Goal: Contribute content: Contribute content

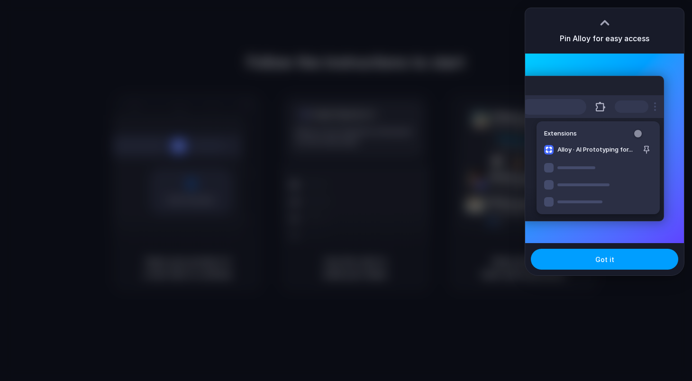
click at [595, 262] on button "Got it" at bounding box center [604, 259] width 147 height 21
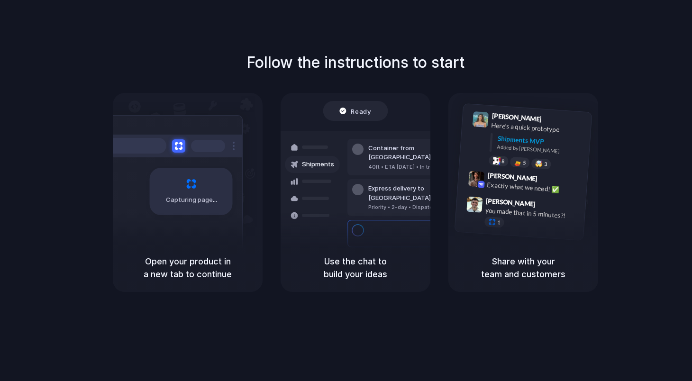
click at [394, 35] on div "Follow the instructions to start Capturing page Open your product in a new tab …" at bounding box center [355, 200] width 711 height 400
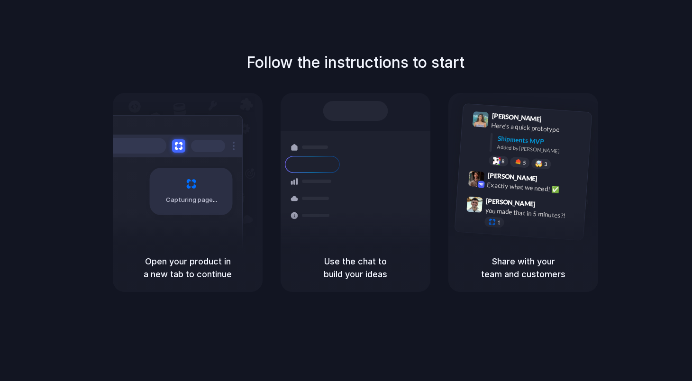
click at [477, 24] on div "Follow the instructions to start Capturing page Open your product in a new tab …" at bounding box center [355, 200] width 711 height 400
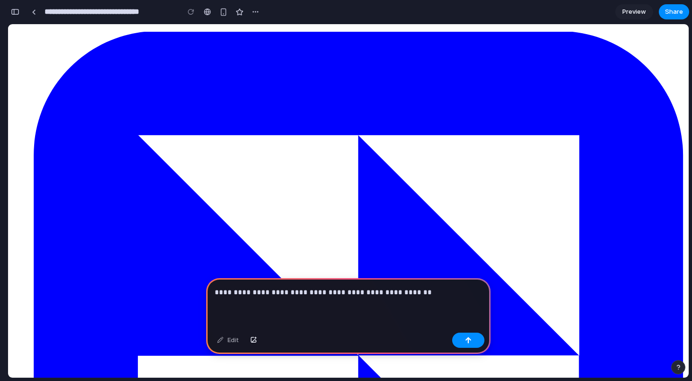
click at [391, 292] on p "**********" at bounding box center [348, 292] width 267 height 11
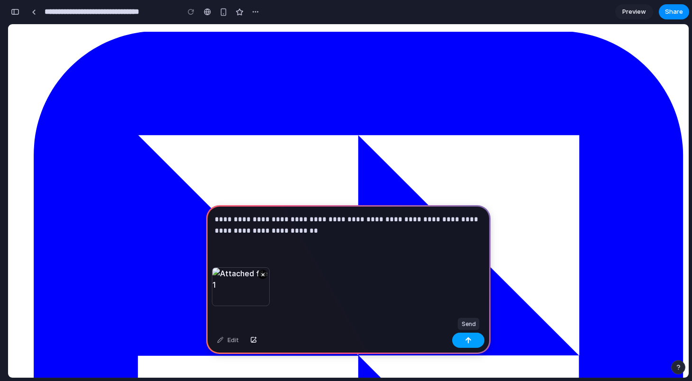
click at [472, 339] on button "button" at bounding box center [468, 340] width 32 height 15
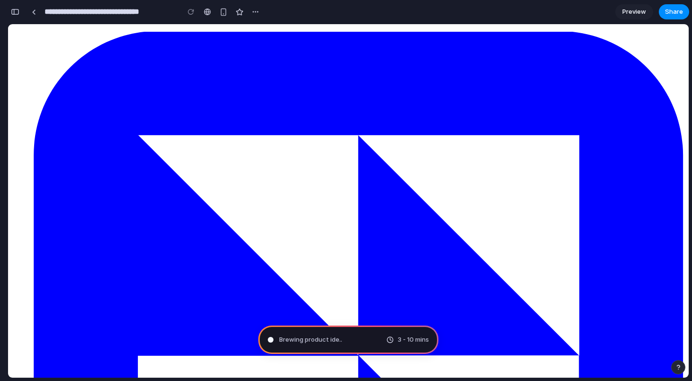
type input "**********"
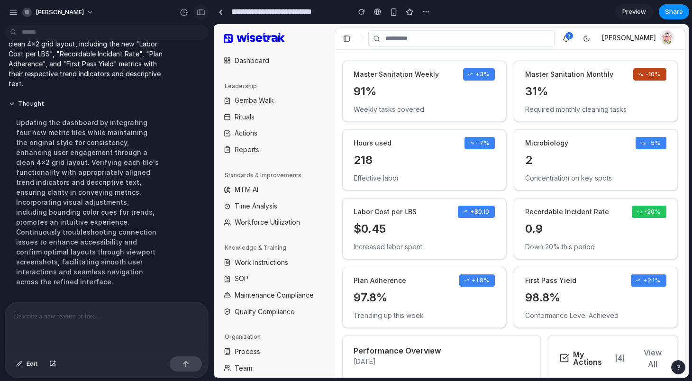
click at [201, 10] on div "button" at bounding box center [201, 12] width 9 height 7
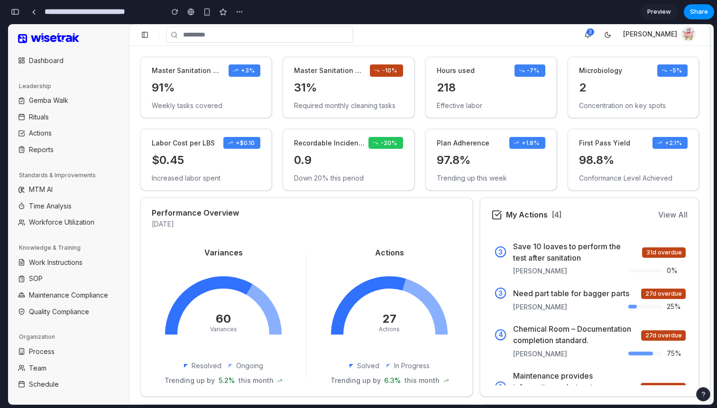
scroll to position [1, 0]
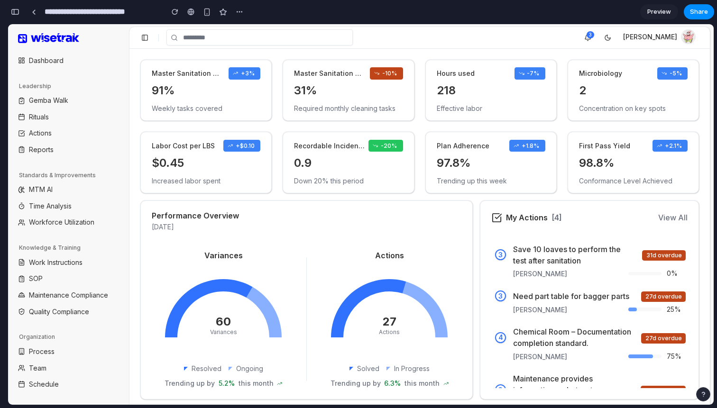
click at [666, 11] on span "Preview" at bounding box center [659, 11] width 24 height 9
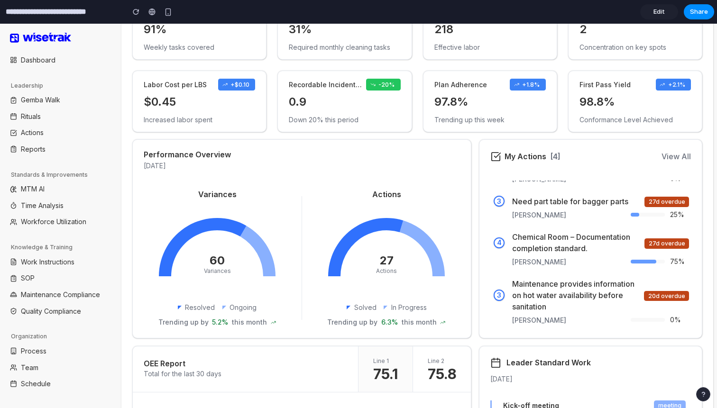
scroll to position [51, 0]
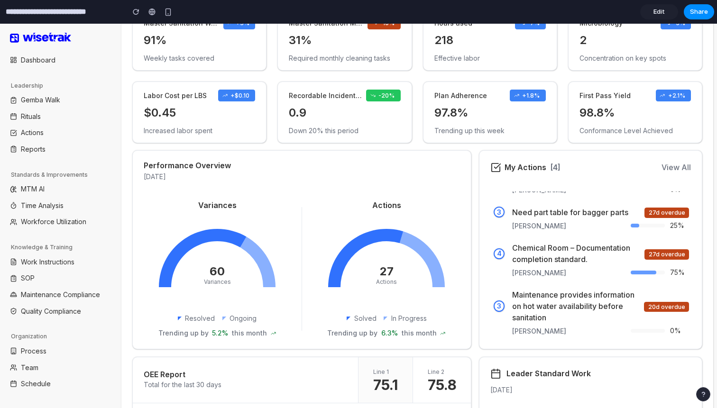
click at [683, 167] on button "View All" at bounding box center [675, 167] width 29 height 11
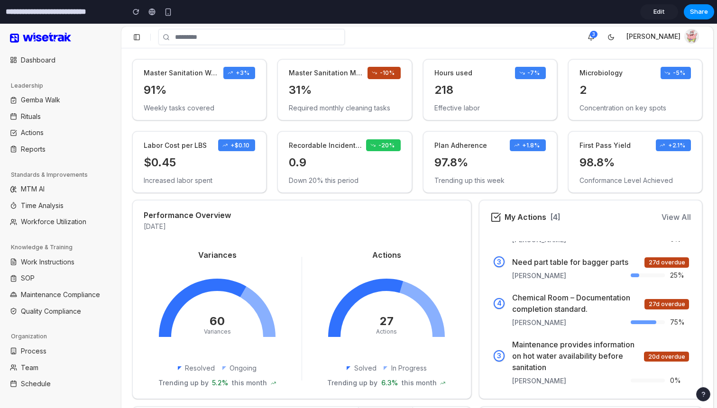
scroll to position [0, 0]
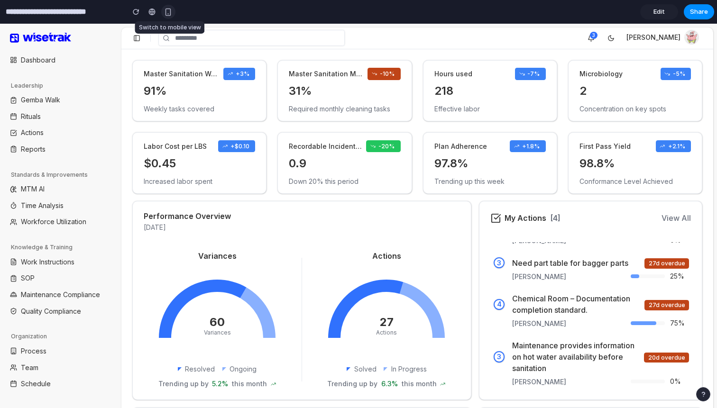
click at [170, 15] on div "button" at bounding box center [168, 12] width 8 height 8
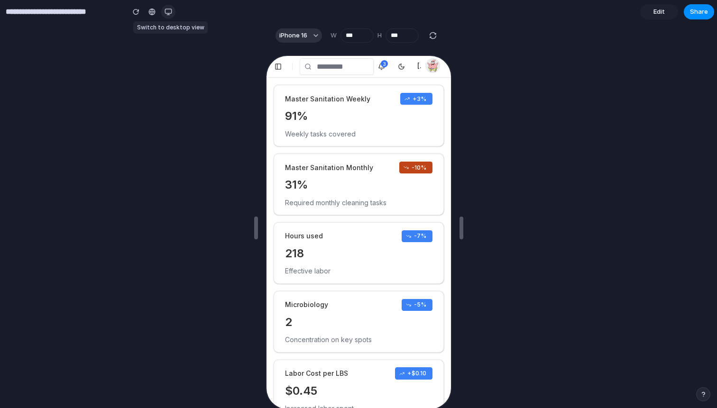
click at [170, 10] on div "button" at bounding box center [169, 12] width 8 height 8
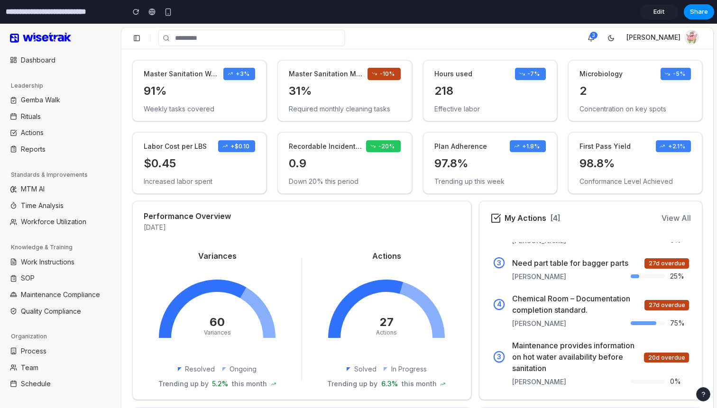
click at [665, 11] on link "Edit" at bounding box center [659, 11] width 38 height 15
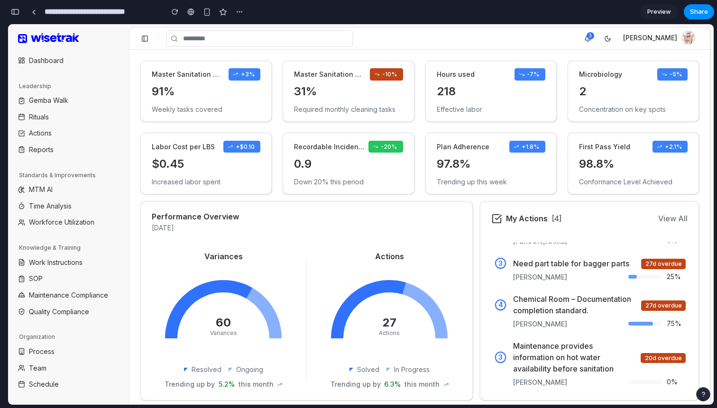
scroll to position [16, 0]
click at [386, 147] on span "-20%" at bounding box center [385, 147] width 34 height 12
click at [242, 10] on div "button" at bounding box center [240, 12] width 8 height 8
click at [213, 20] on div "Duplicate Delete" at bounding box center [358, 204] width 717 height 408
click at [13, 14] on div "button" at bounding box center [15, 12] width 9 height 7
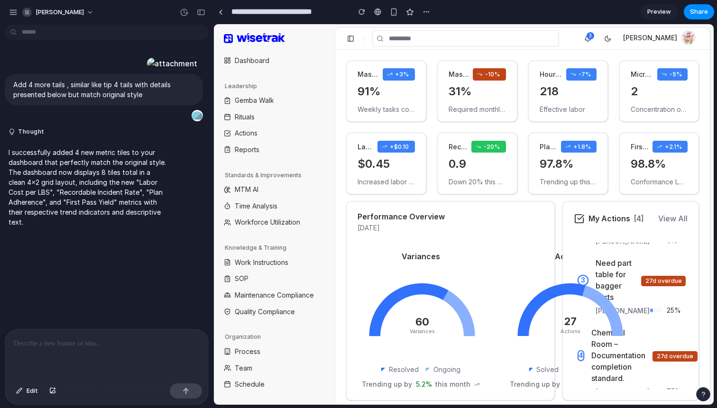
scroll to position [0, 0]
click at [262, 106] on link "Gemba Walk" at bounding box center [274, 100] width 107 height 15
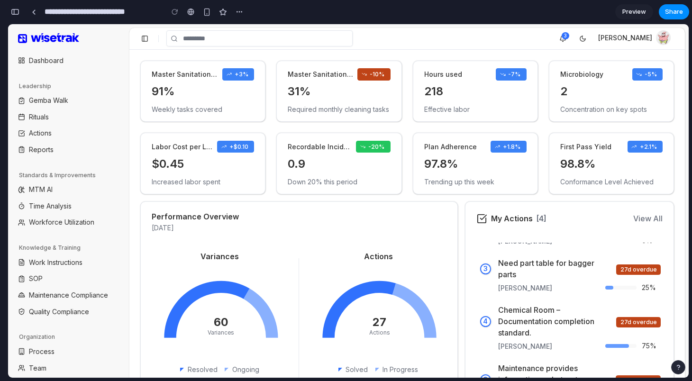
scroll to position [682, 0]
click at [18, 14] on div "button" at bounding box center [15, 12] width 9 height 7
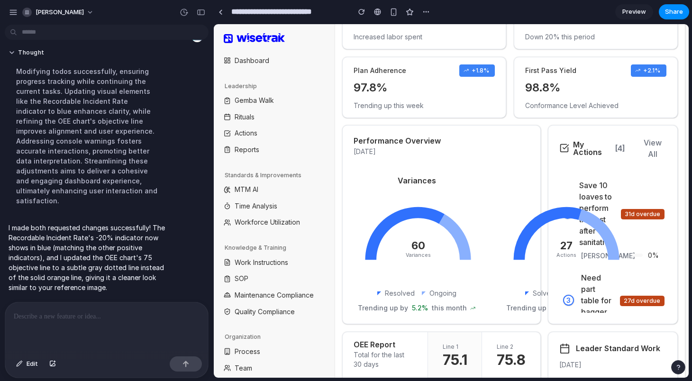
scroll to position [378, 0]
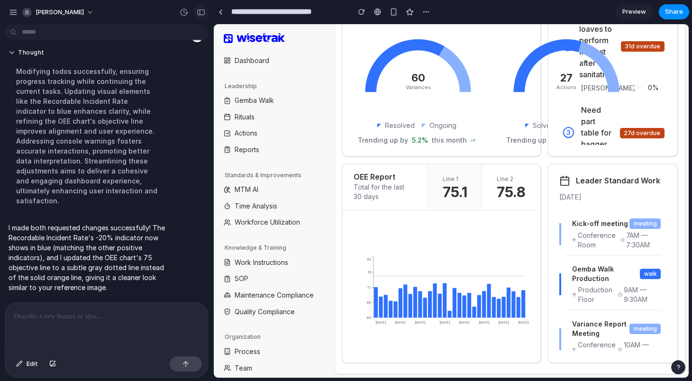
click at [200, 11] on div "button" at bounding box center [201, 12] width 9 height 7
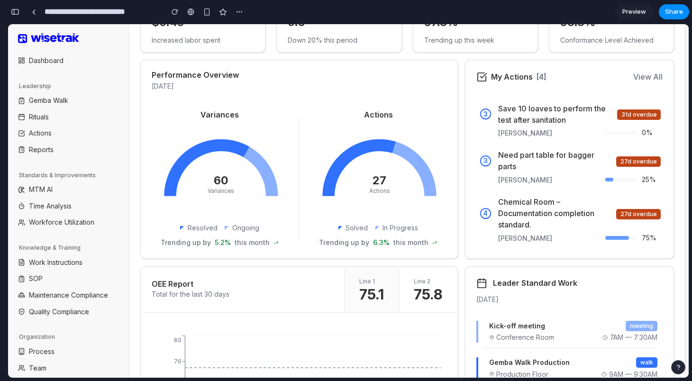
scroll to position [194, 0]
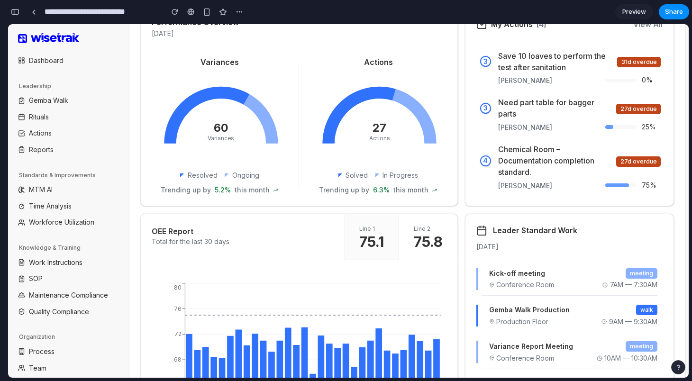
click at [18, 12] on div "button" at bounding box center [15, 12] width 9 height 7
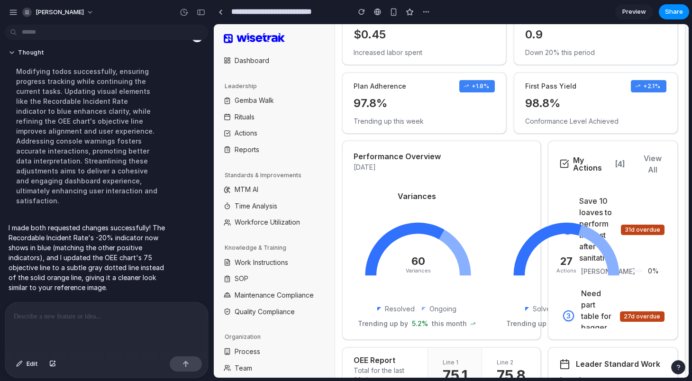
scroll to position [466, 0]
click at [88, 318] on p at bounding box center [107, 316] width 186 height 11
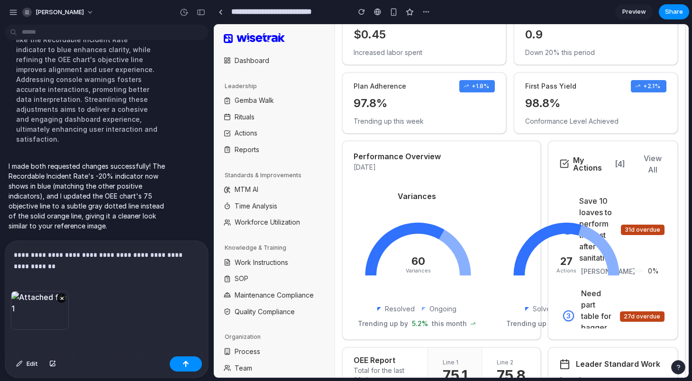
scroll to position [539, 0]
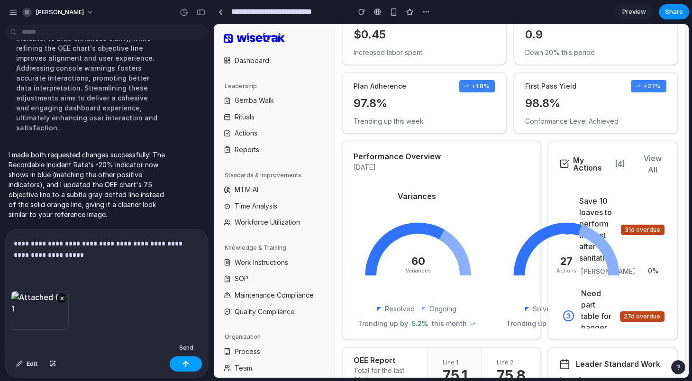
click at [188, 364] on div "button" at bounding box center [186, 364] width 7 height 7
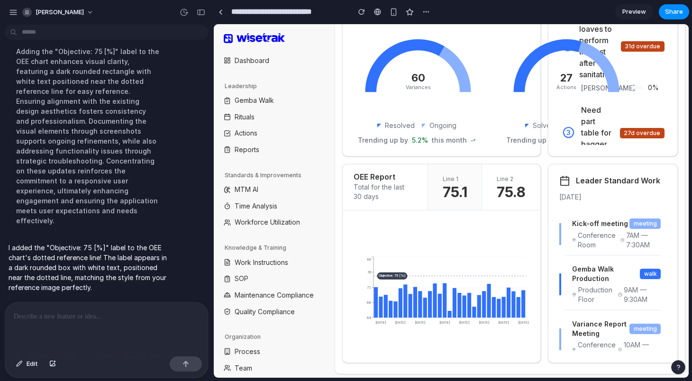
scroll to position [372, 0]
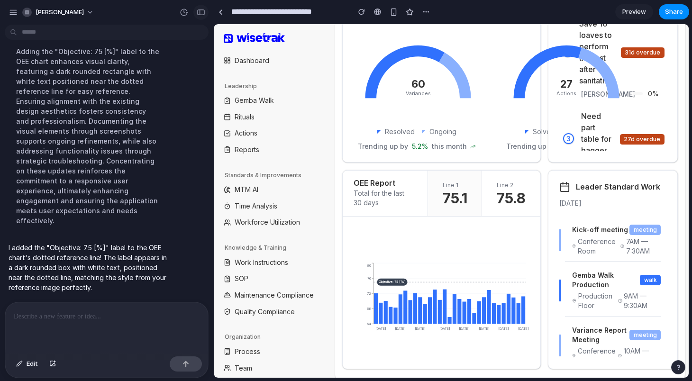
click at [204, 10] on div "button" at bounding box center [201, 12] width 9 height 7
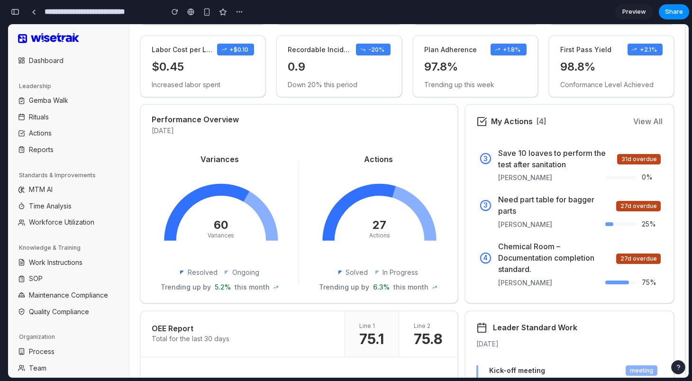
scroll to position [244, 0]
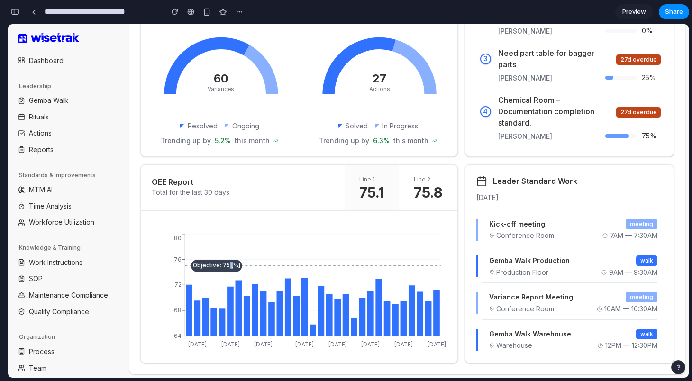
drag, startPoint x: 227, startPoint y: 266, endPoint x: 232, endPoint y: 266, distance: 5.2
click at [232, 266] on tspan "Objective: 75 [%]" at bounding box center [216, 265] width 47 height 7
click at [17, 7] on button "button" at bounding box center [15, 11] width 15 height 15
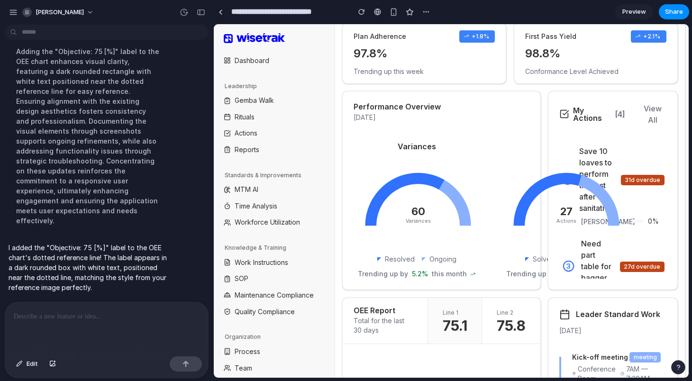
scroll to position [668, 0]
click at [97, 318] on p at bounding box center [107, 316] width 186 height 11
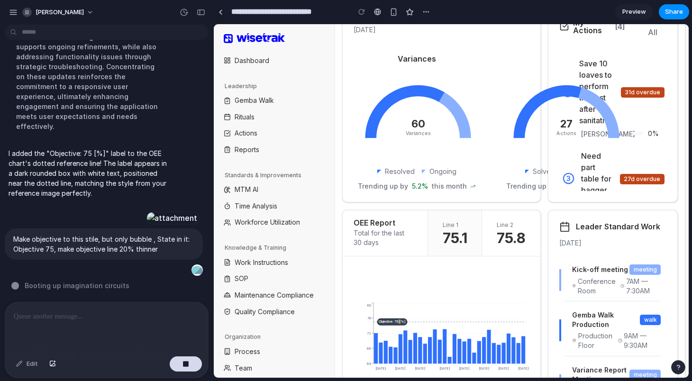
scroll to position [378, 0]
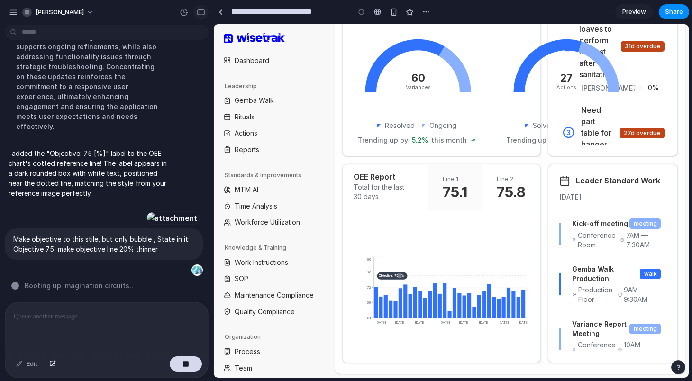
click at [198, 13] on div "button" at bounding box center [201, 12] width 9 height 7
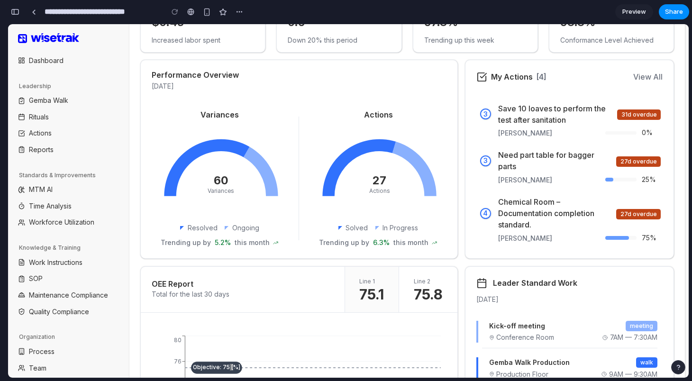
scroll to position [244, 0]
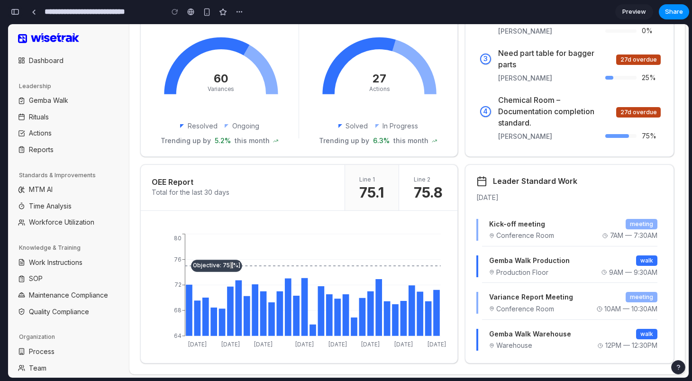
click at [15, 7] on button "button" at bounding box center [15, 11] width 15 height 15
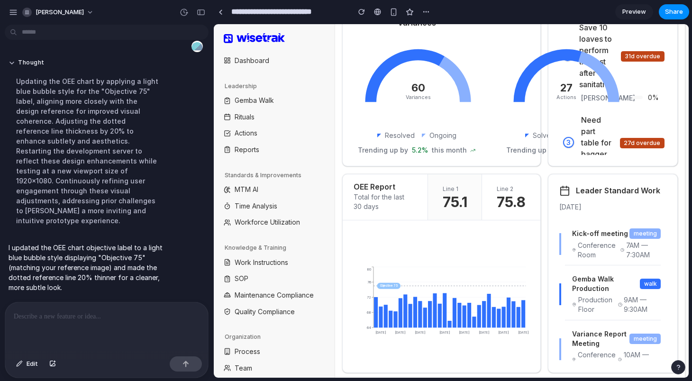
scroll to position [378, 0]
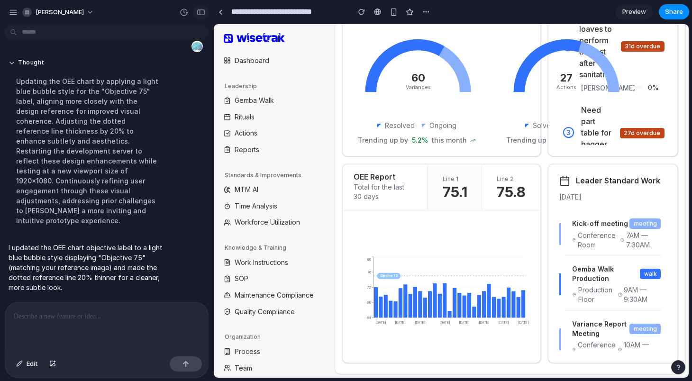
click at [201, 10] on div "button" at bounding box center [201, 12] width 9 height 7
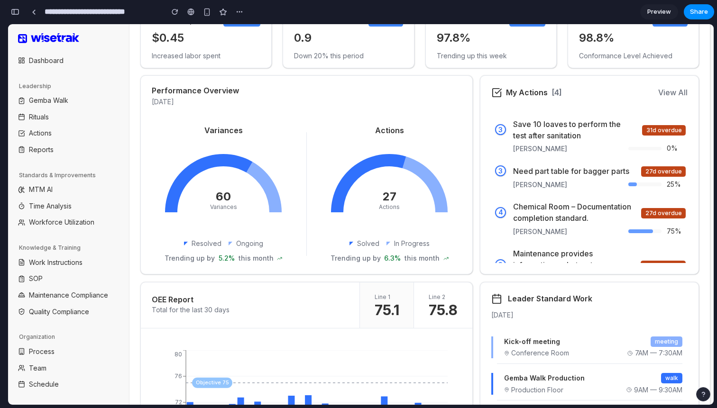
scroll to position [0, 0]
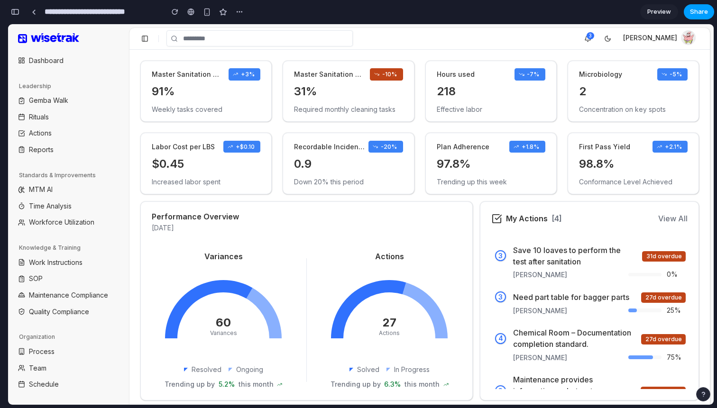
click at [692, 13] on span "Share" at bounding box center [699, 11] width 18 height 9
click at [461, 25] on div "Share ' WiseTrak Dashboard Expansion ' Wojciech Waliszewski Creator Anyone at W…" at bounding box center [358, 204] width 717 height 408
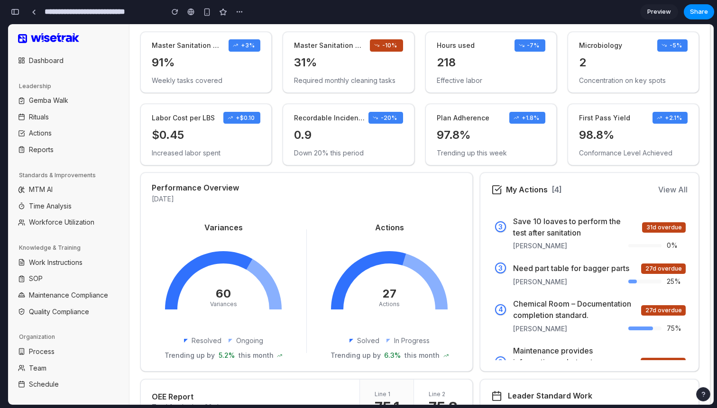
scroll to position [10, 0]
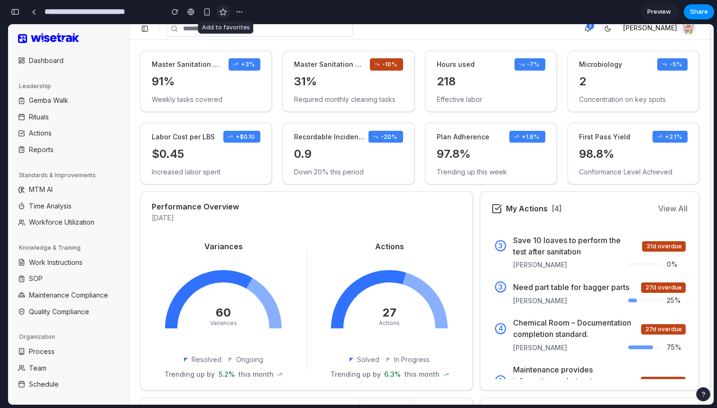
click at [221, 11] on div "button" at bounding box center [223, 12] width 8 height 8
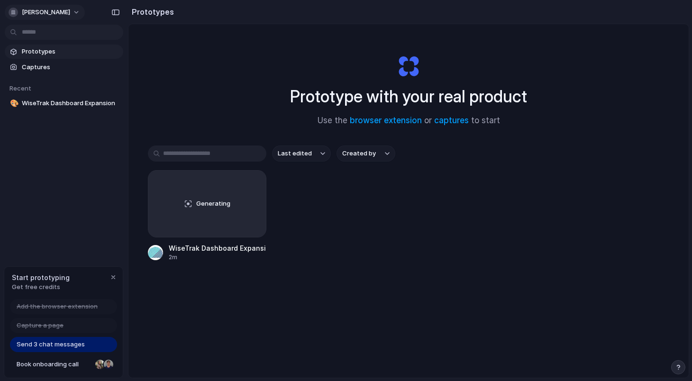
click at [70, 10] on span "[PERSON_NAME]" at bounding box center [46, 12] width 48 height 9
click at [70, 29] on li "Settings" at bounding box center [46, 33] width 79 height 15
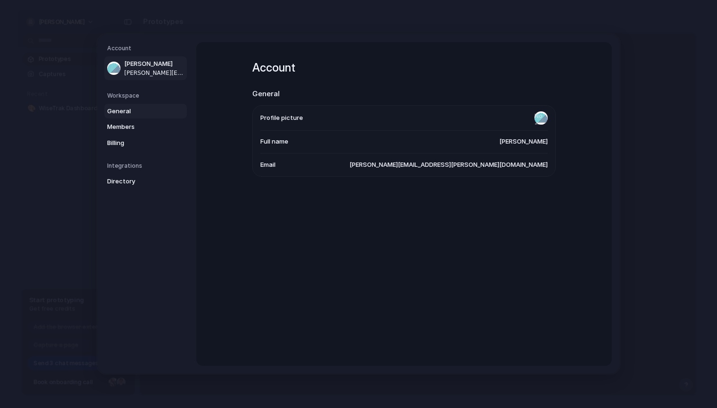
click at [132, 113] on span "General" at bounding box center [137, 111] width 61 height 9
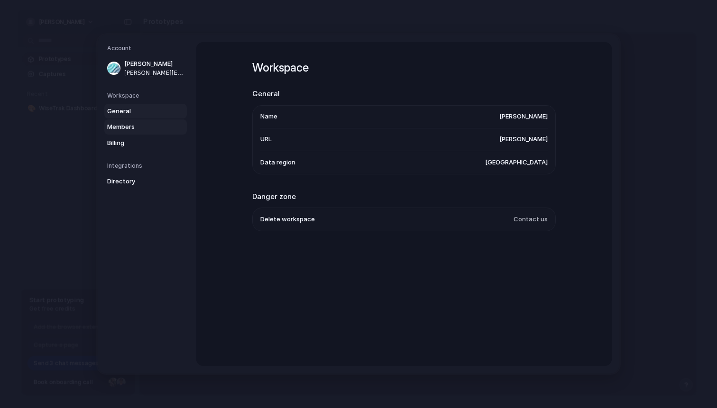
click at [132, 127] on span "Members" at bounding box center [137, 126] width 61 height 9
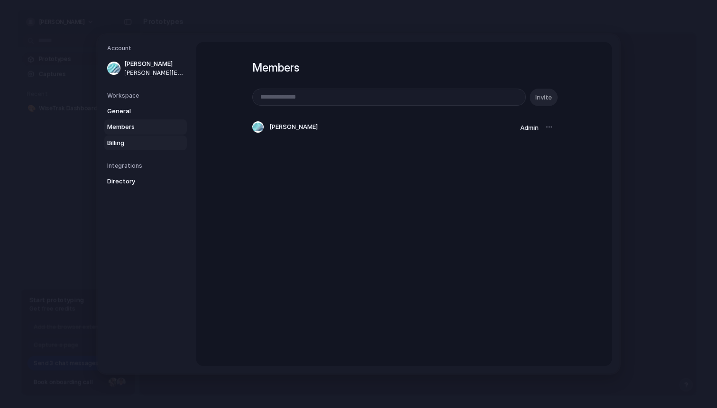
click at [128, 145] on span "Billing" at bounding box center [137, 142] width 61 height 9
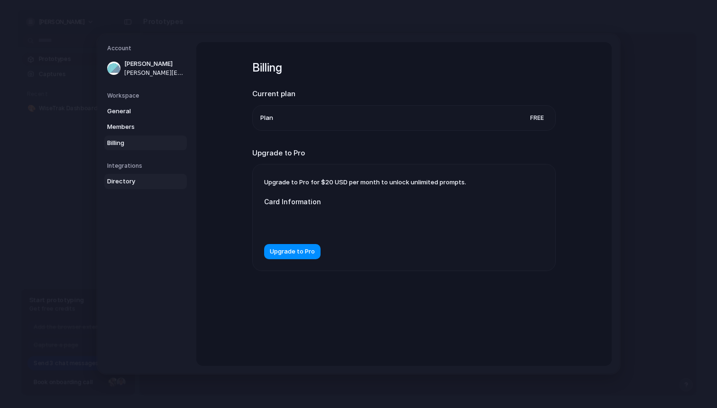
click at [125, 179] on span "Directory" at bounding box center [137, 181] width 61 height 9
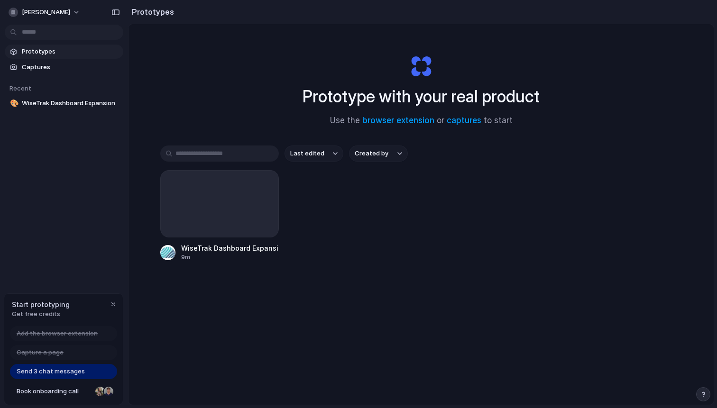
click at [48, 373] on span "Send 3 chat messages" at bounding box center [51, 371] width 68 height 9
click at [67, 104] on span "WiseTrak Dashboard Expansion" at bounding box center [71, 103] width 98 height 9
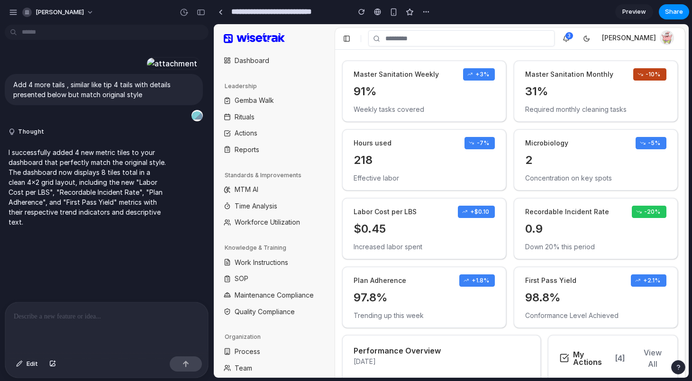
click at [347, 39] on button at bounding box center [347, 38] width 13 height 13
click at [348, 39] on button at bounding box center [347, 38] width 13 height 13
click at [203, 12] on div "button" at bounding box center [201, 12] width 9 height 7
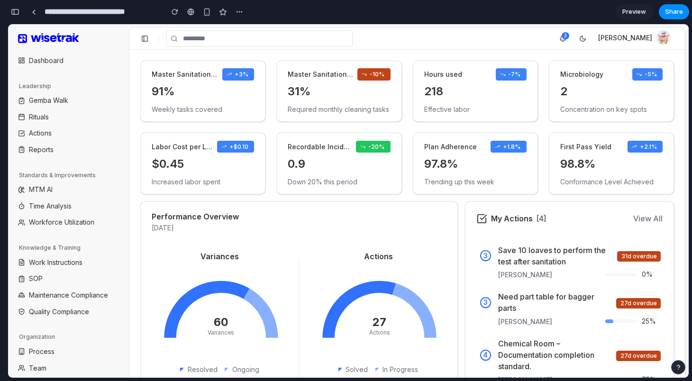
click at [148, 35] on button at bounding box center [144, 38] width 13 height 13
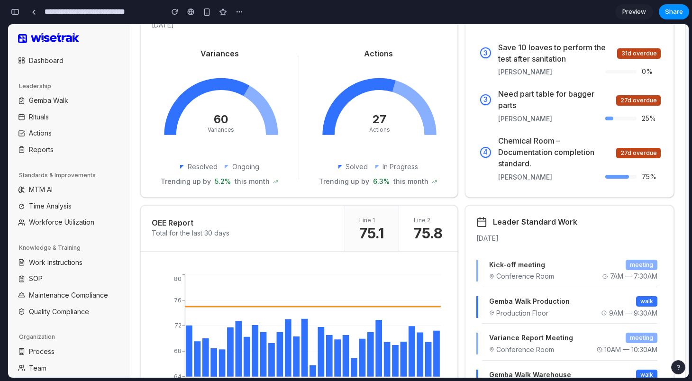
scroll to position [244, 0]
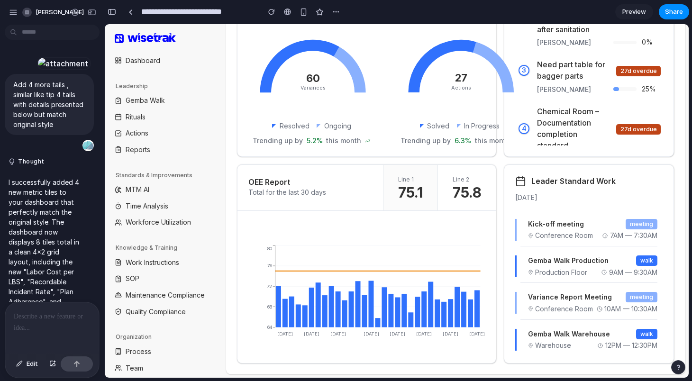
click at [47, 321] on p at bounding box center [52, 316] width 77 height 11
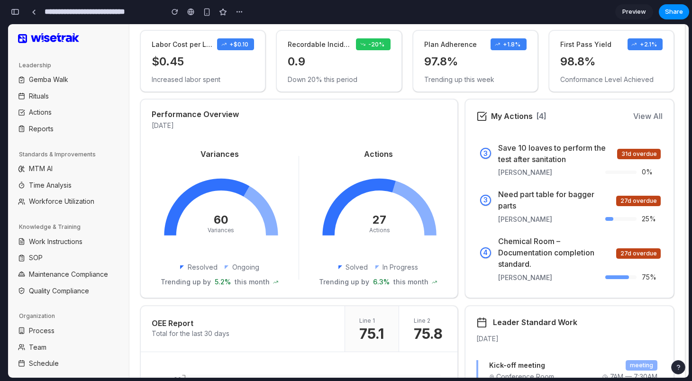
scroll to position [0, 0]
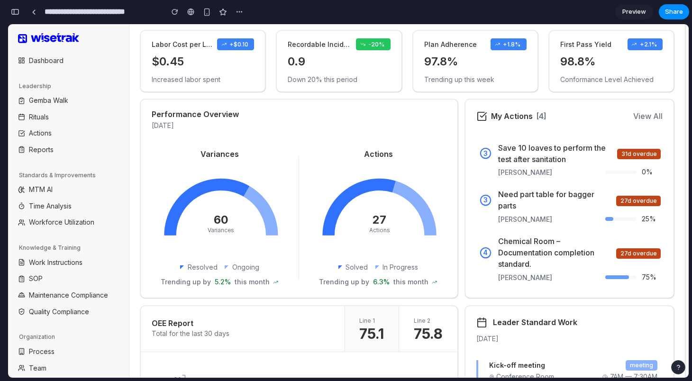
click at [20, 14] on button "button" at bounding box center [15, 11] width 15 height 15
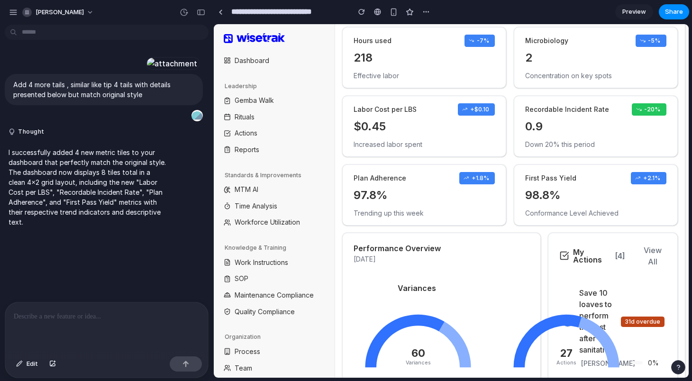
click at [66, 315] on p at bounding box center [107, 316] width 186 height 11
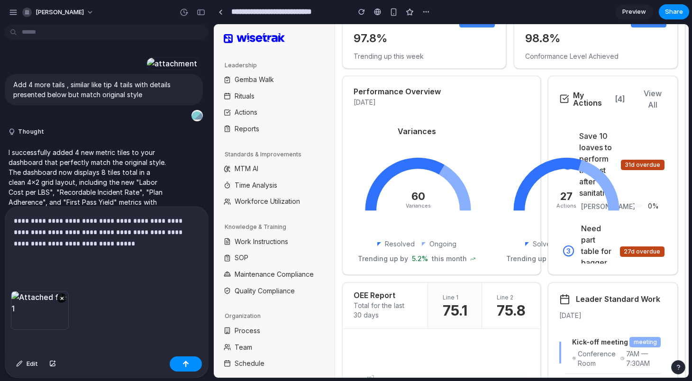
scroll to position [254, 0]
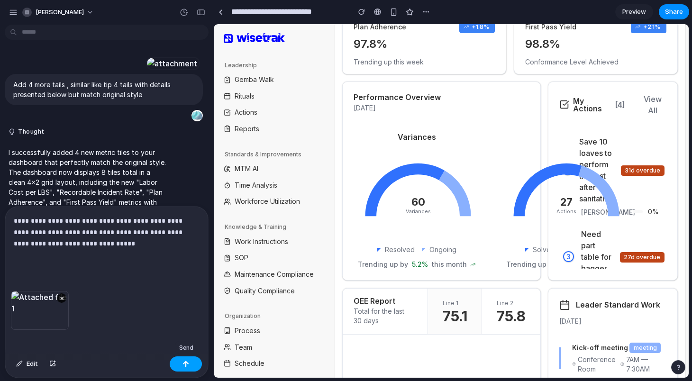
click at [176, 362] on button "button" at bounding box center [186, 364] width 32 height 15
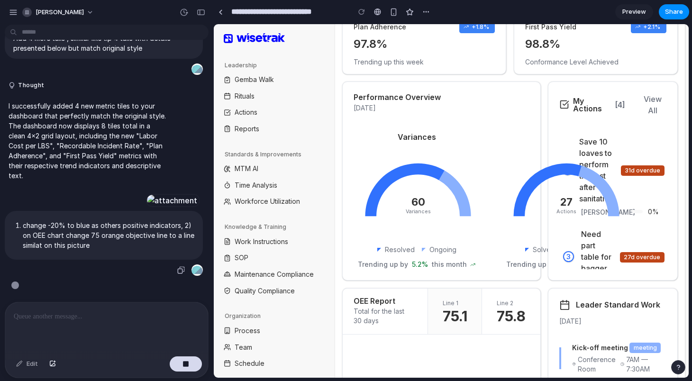
scroll to position [242, 0]
click at [201, 12] on div "button" at bounding box center [201, 12] width 9 height 7
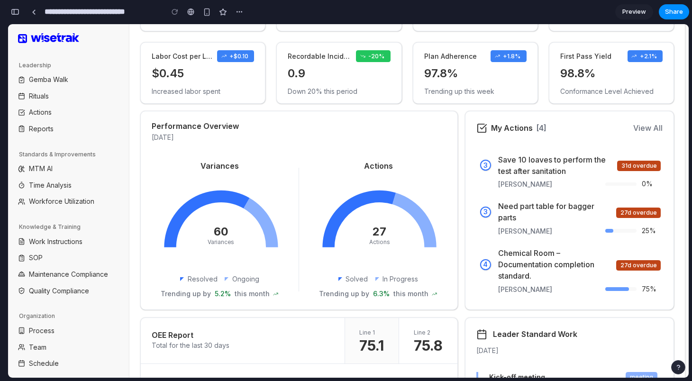
scroll to position [0, 0]
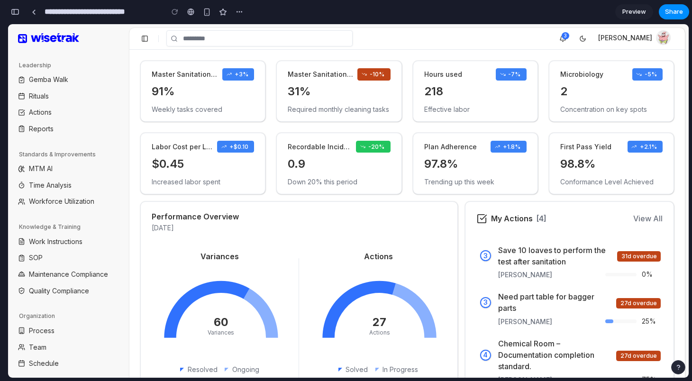
drag, startPoint x: 210, startPoint y: 73, endPoint x: 225, endPoint y: 73, distance: 15.2
click at [225, 73] on div "Master Sanitation Weekly +3%" at bounding box center [203, 74] width 102 height 12
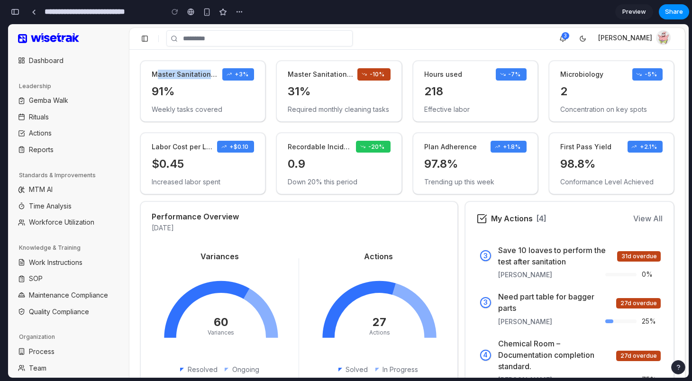
drag, startPoint x: 215, startPoint y: 74, endPoint x: 155, endPoint y: 74, distance: 59.7
click at [155, 74] on dt "Master Sanitation Weekly" at bounding box center [187, 74] width 71 height 9
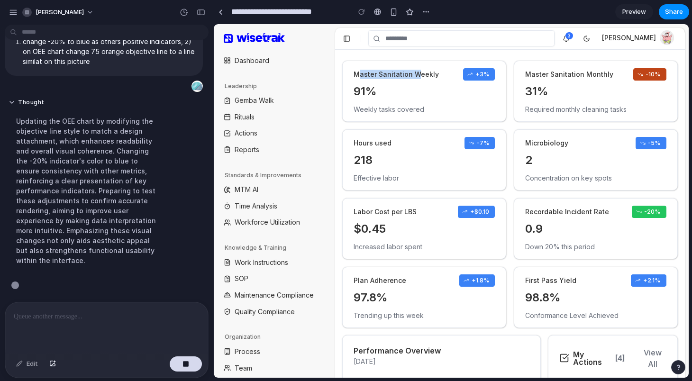
scroll to position [416, 0]
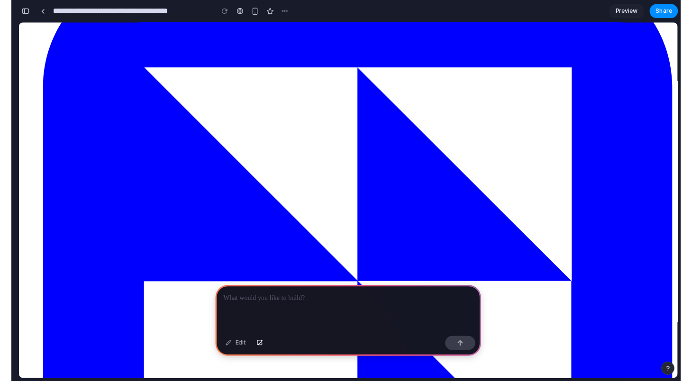
scroll to position [58, 0]
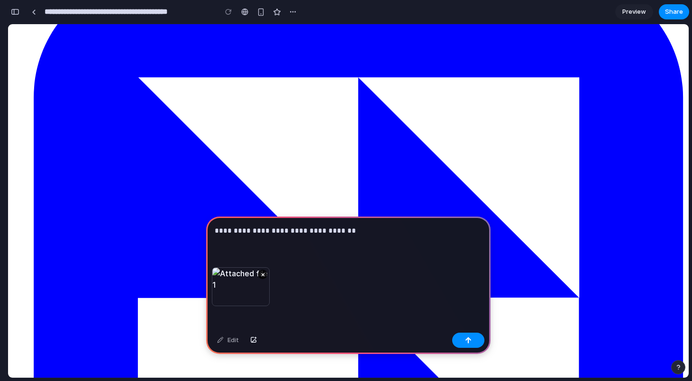
click at [265, 232] on p "**********" at bounding box center [348, 230] width 267 height 11
click at [420, 233] on p "**********" at bounding box center [348, 230] width 267 height 11
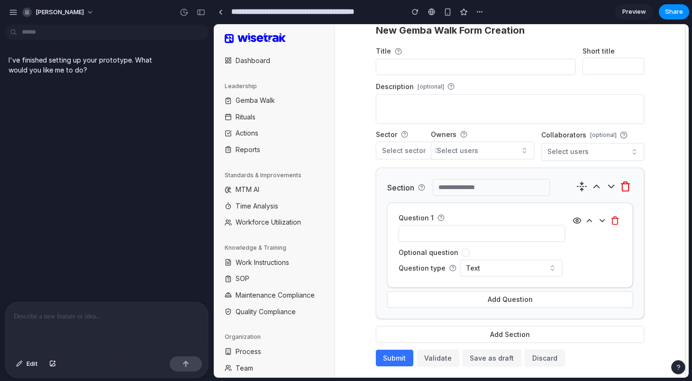
scroll to position [74, 0]
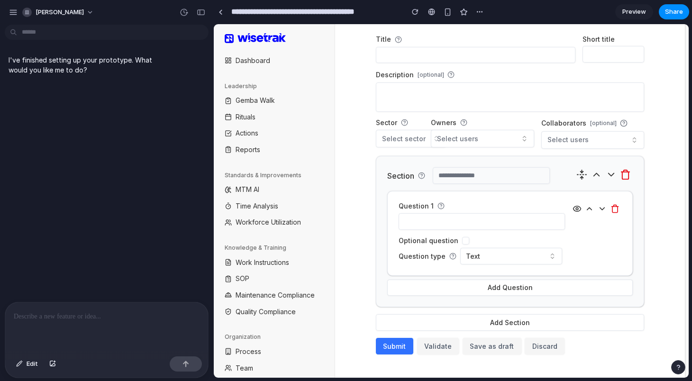
click at [106, 308] on div at bounding box center [106, 328] width 203 height 50
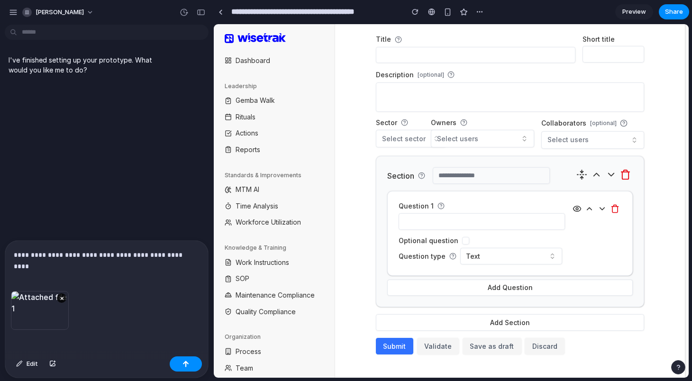
click at [111, 313] on div "×" at bounding box center [106, 322] width 203 height 62
click at [192, 260] on p "**********" at bounding box center [107, 254] width 186 height 11
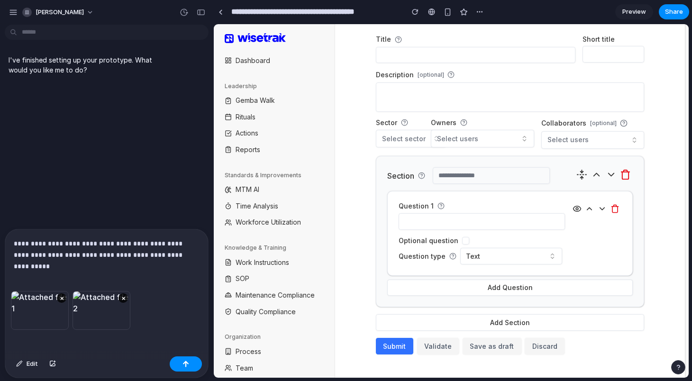
click at [145, 300] on div "× ×" at bounding box center [106, 322] width 203 height 62
click at [132, 306] on div "× ×" at bounding box center [106, 322] width 203 height 62
click at [94, 254] on p "**********" at bounding box center [107, 249] width 186 height 23
click at [137, 297] on div "× ×" at bounding box center [106, 322] width 203 height 62
click at [90, 256] on p "**********" at bounding box center [107, 249] width 186 height 23
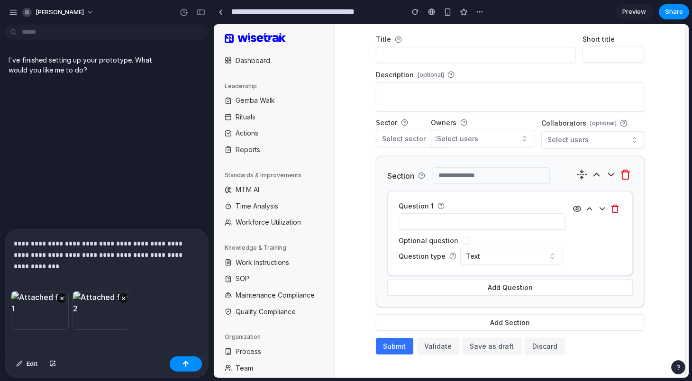
click at [136, 305] on div "× ×" at bounding box center [106, 322] width 203 height 62
click at [148, 305] on div "× ×" at bounding box center [106, 322] width 203 height 62
click at [148, 303] on div "× ×" at bounding box center [106, 322] width 203 height 62
click at [149, 295] on div "× ×" at bounding box center [106, 322] width 203 height 62
click at [143, 302] on div "× ×" at bounding box center [106, 322] width 203 height 62
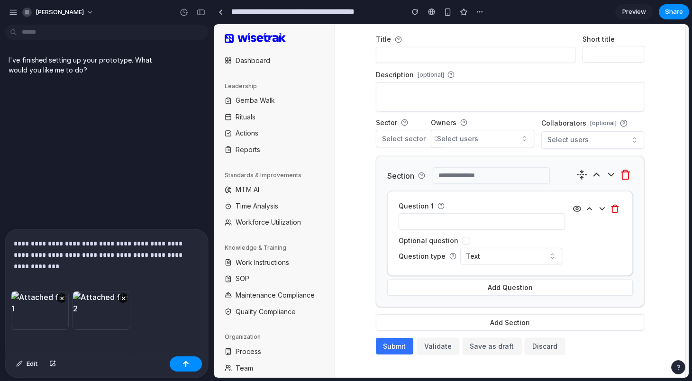
click at [155, 308] on div "× ×" at bounding box center [106, 322] width 203 height 62
click at [174, 245] on p "**********" at bounding box center [107, 249] width 186 height 23
drag, startPoint x: 183, startPoint y: 255, endPoint x: 108, endPoint y: 249, distance: 74.7
click at [108, 249] on p "**********" at bounding box center [107, 249] width 186 height 23
click at [179, 270] on div "**********" at bounding box center [106, 260] width 203 height 62
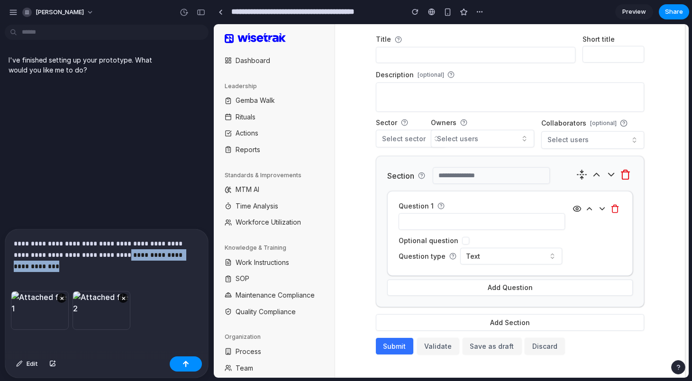
drag, startPoint x: 192, startPoint y: 257, endPoint x: 98, endPoint y: 257, distance: 93.9
click at [98, 257] on p "**********" at bounding box center [107, 249] width 186 height 23
click at [169, 298] on div "× ×" at bounding box center [106, 322] width 203 height 62
click at [191, 257] on p "**********" at bounding box center [107, 249] width 186 height 23
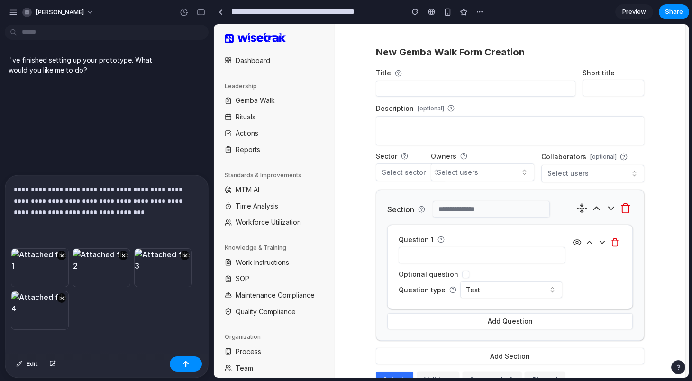
scroll to position [92, 0]
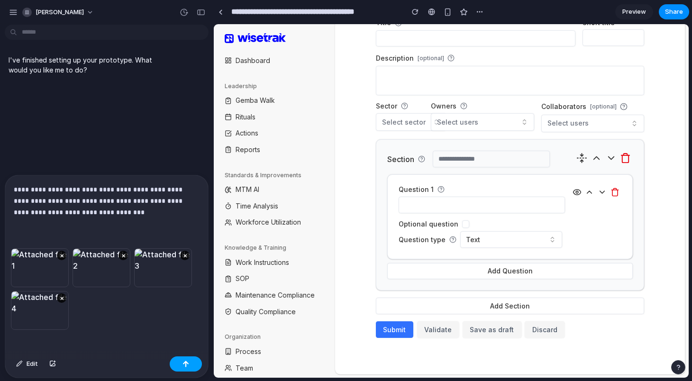
click at [190, 359] on button "button" at bounding box center [186, 364] width 32 height 15
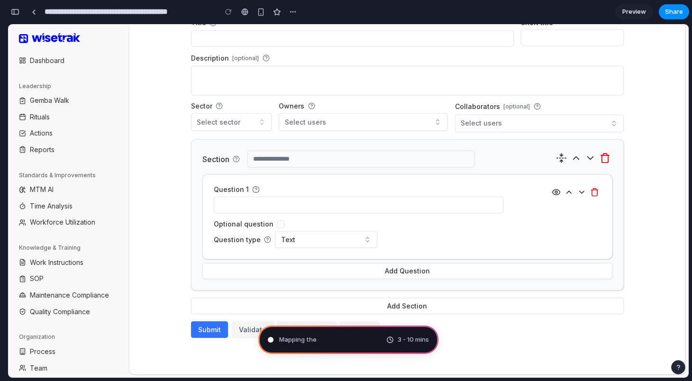
scroll to position [4, 0]
type input "**********"
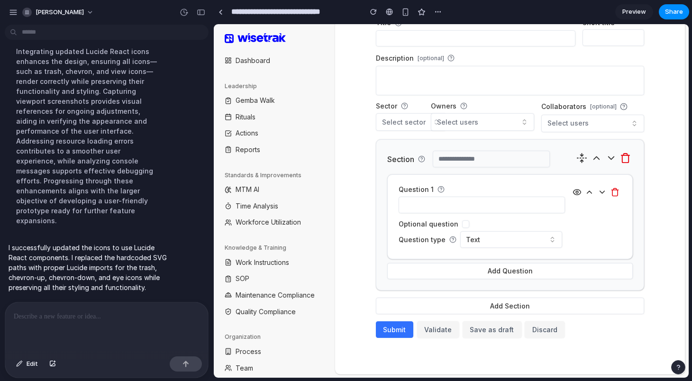
scroll to position [0, 0]
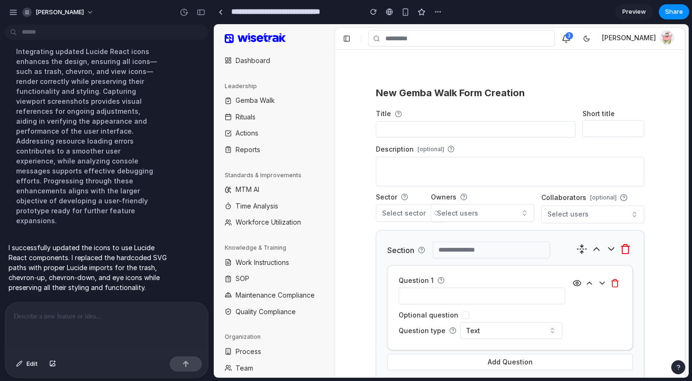
click at [596, 248] on icon "button" at bounding box center [597, 249] width 6 height 3
click at [607, 248] on icon "button" at bounding box center [611, 249] width 11 height 11
click at [589, 282] on icon "button" at bounding box center [589, 283] width 9 height 9
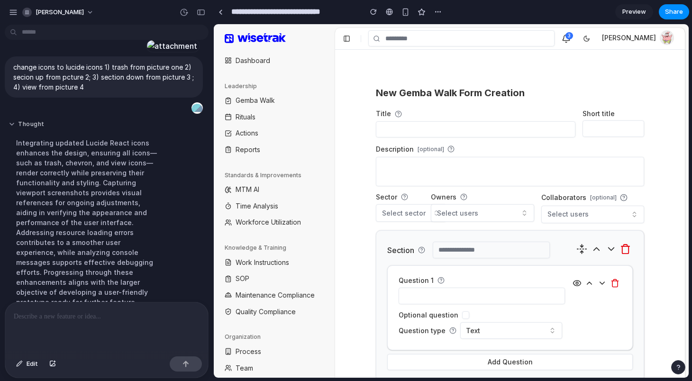
scroll to position [196, 0]
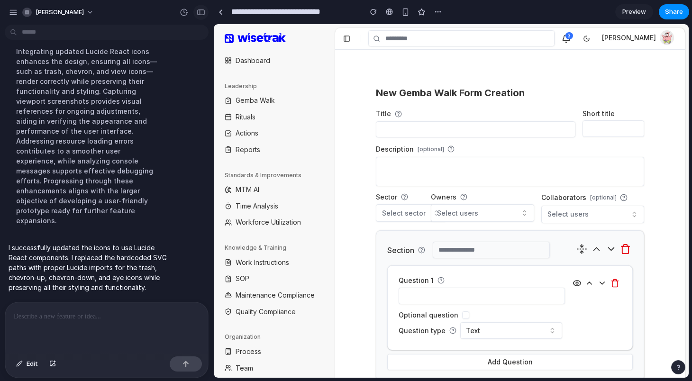
click at [196, 15] on button "button" at bounding box center [200, 12] width 15 height 15
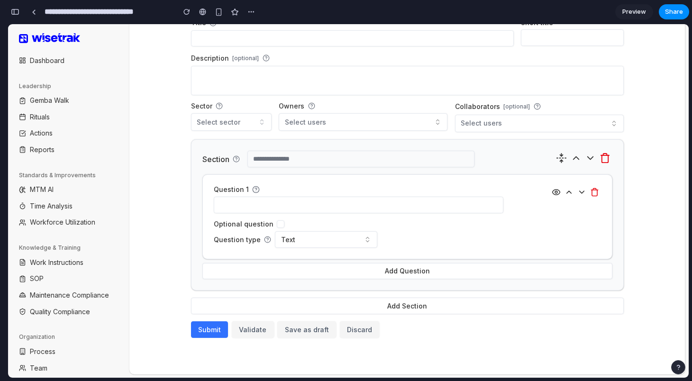
scroll to position [0, 0]
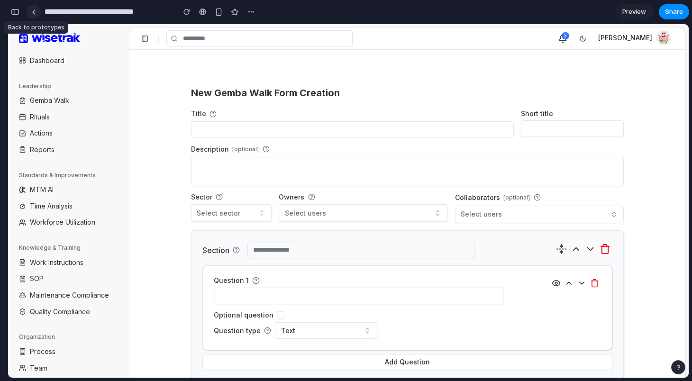
click at [34, 12] on div at bounding box center [34, 11] width 4 height 5
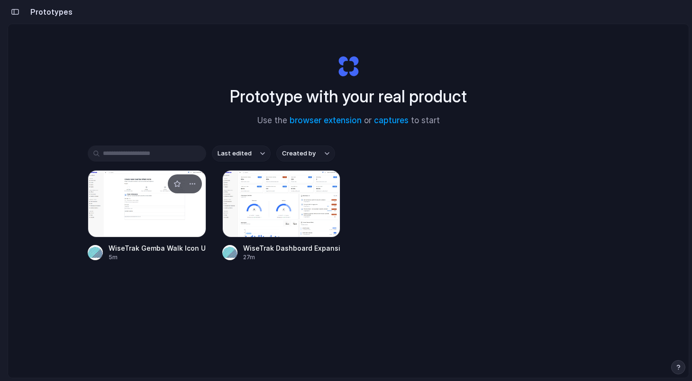
click at [168, 203] on div at bounding box center [147, 203] width 119 height 67
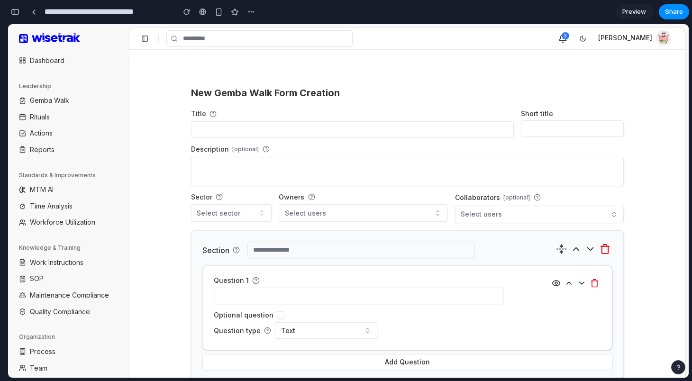
click at [18, 10] on div "button" at bounding box center [15, 12] width 9 height 7
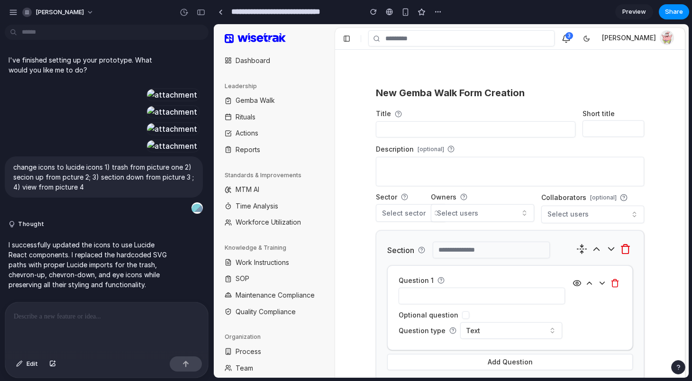
click at [118, 319] on p at bounding box center [107, 316] width 186 height 11
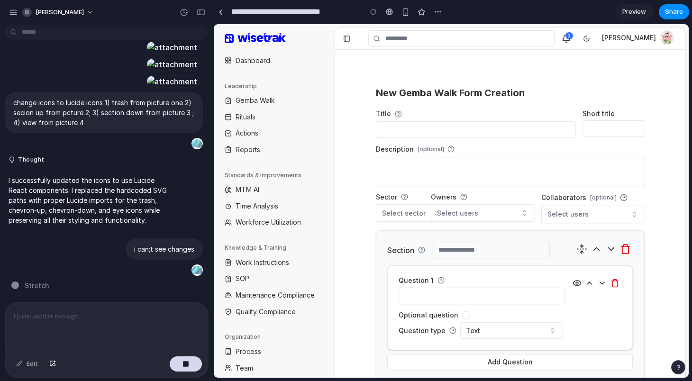
click at [619, 40] on span "[PERSON_NAME]" at bounding box center [629, 38] width 54 height 9
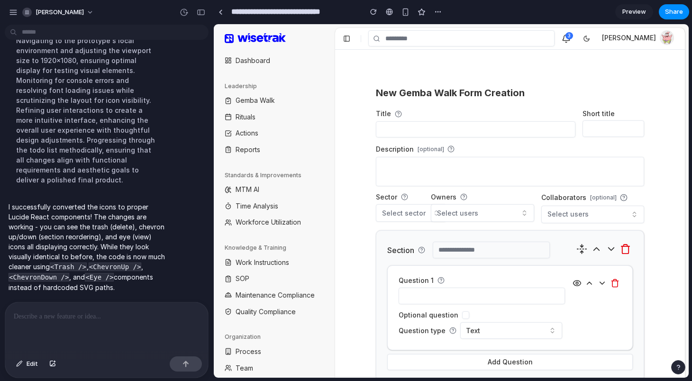
scroll to position [92, 0]
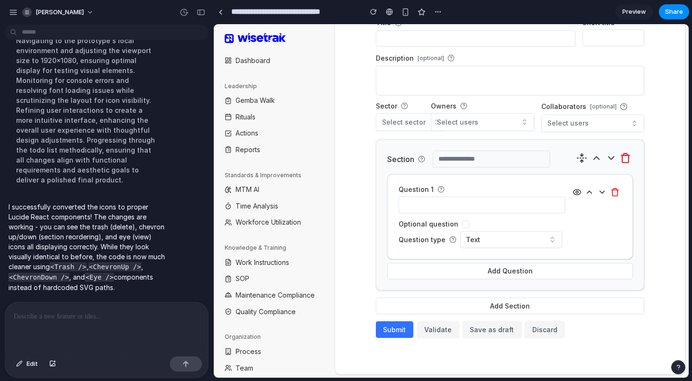
click at [624, 155] on icon "button" at bounding box center [625, 158] width 11 height 11
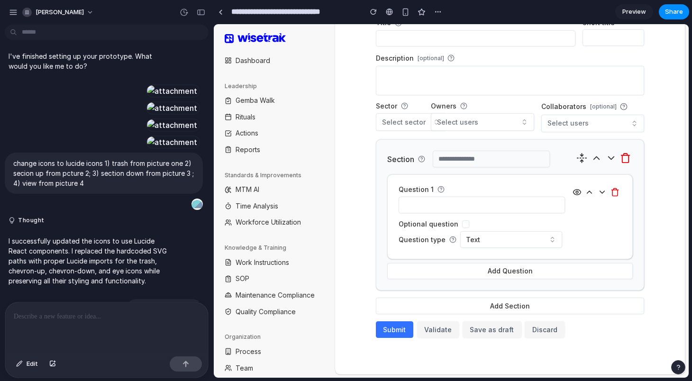
scroll to position [0, 0]
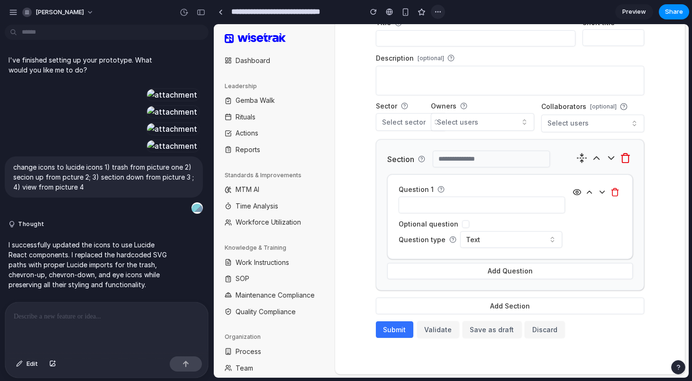
click at [440, 13] on div "button" at bounding box center [438, 12] width 8 height 8
click at [367, 83] on div "Duplicate Delete" at bounding box center [346, 190] width 692 height 381
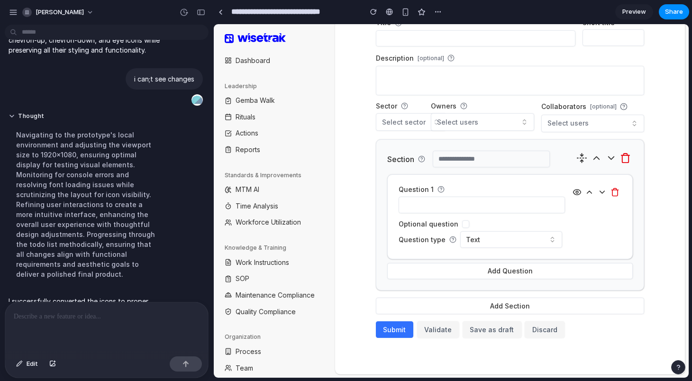
scroll to position [333, 0]
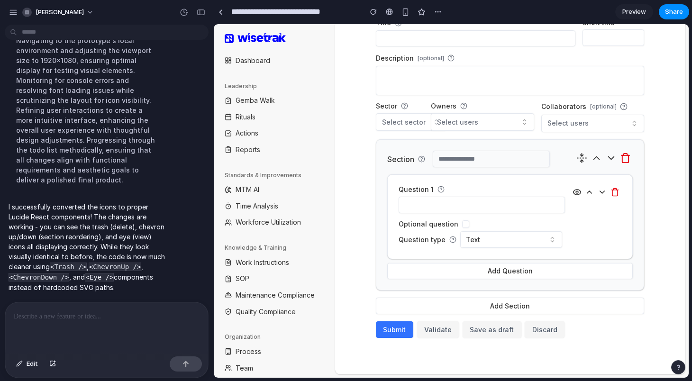
click at [112, 312] on p at bounding box center [107, 316] width 186 height 11
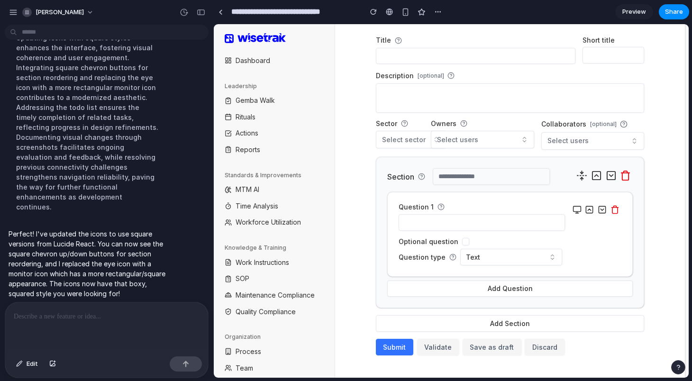
scroll to position [92, 0]
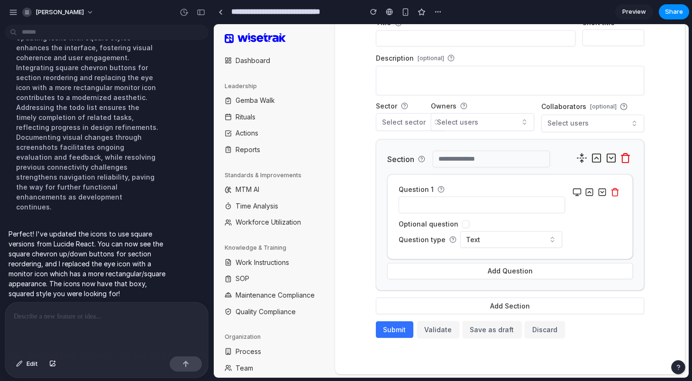
click at [602, 193] on icon "button" at bounding box center [602, 192] width 9 height 9
click at [587, 193] on icon "button" at bounding box center [589, 192] width 9 height 9
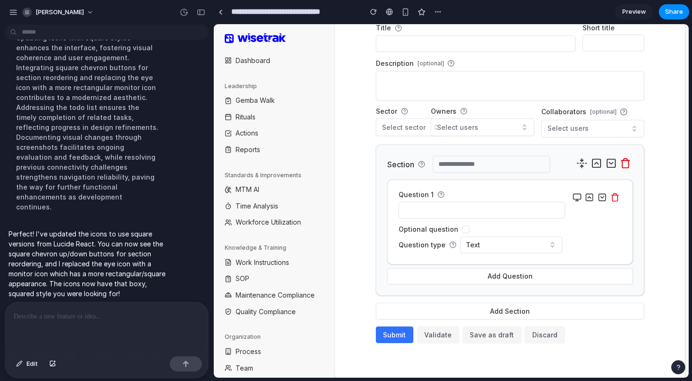
scroll to position [88, 0]
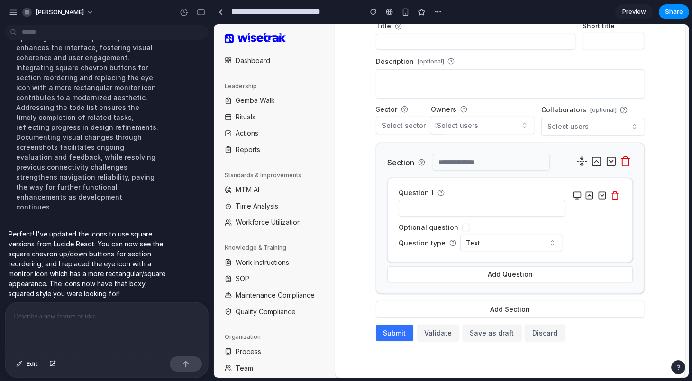
click at [133, 323] on div at bounding box center [106, 328] width 203 height 50
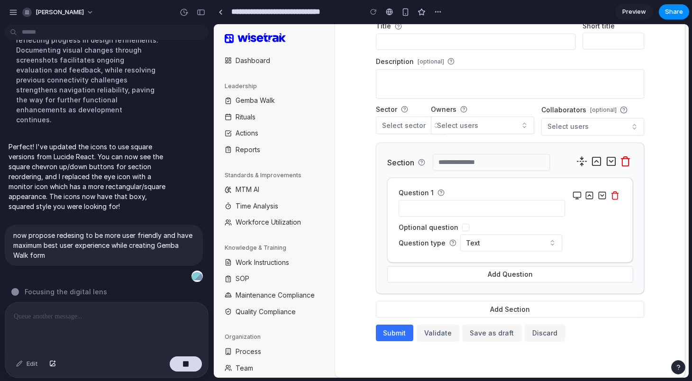
click at [578, 197] on icon "button" at bounding box center [577, 195] width 9 height 9
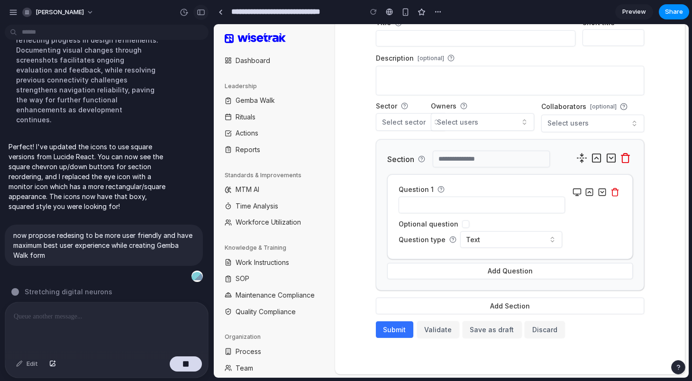
click at [201, 16] on button "button" at bounding box center [200, 12] width 15 height 15
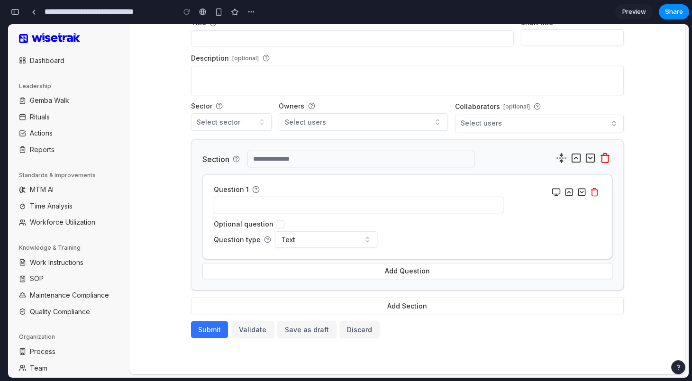
click at [596, 158] on button "button" at bounding box center [590, 158] width 15 height 15
click at [578, 158] on icon "button" at bounding box center [576, 158] width 11 height 11
click at [564, 161] on icon "button" at bounding box center [561, 158] width 11 height 11
click at [12, 12] on div "button" at bounding box center [15, 12] width 9 height 7
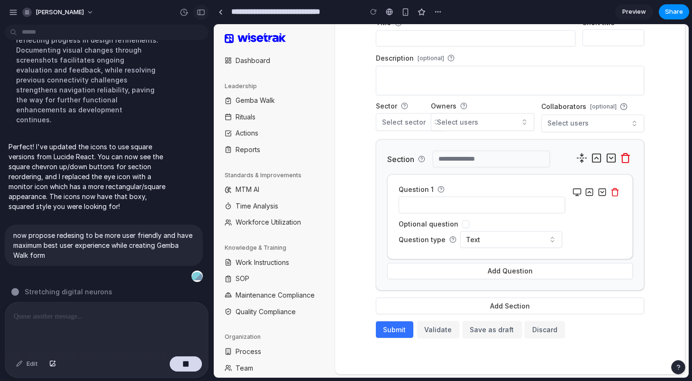
click at [204, 14] on div "button" at bounding box center [201, 12] width 9 height 7
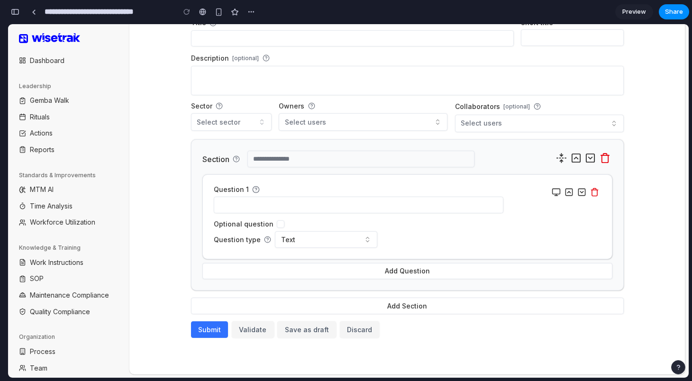
scroll to position [868, 0]
click at [568, 195] on rect "button" at bounding box center [569, 192] width 7 height 7
click at [581, 196] on icon "button" at bounding box center [582, 192] width 9 height 9
click at [10, 13] on button "button" at bounding box center [15, 11] width 15 height 15
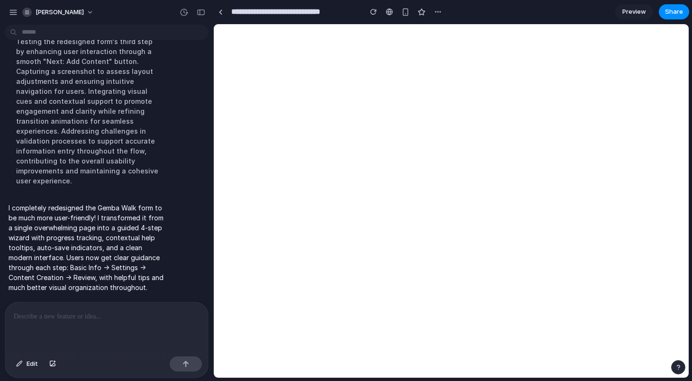
scroll to position [0, 0]
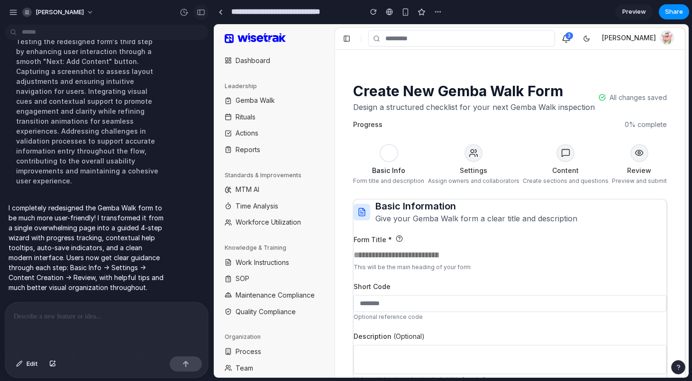
click at [200, 12] on div "button" at bounding box center [201, 12] width 9 height 7
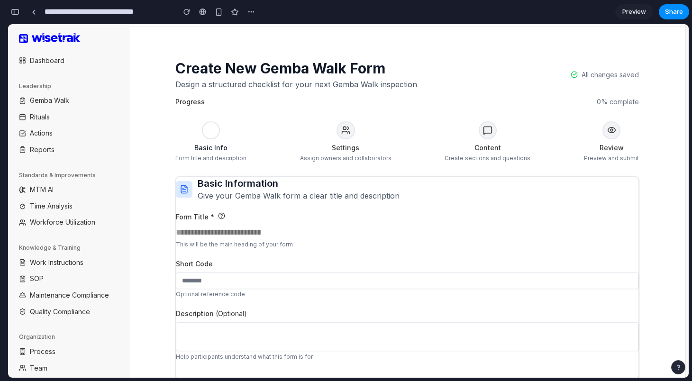
scroll to position [25, 0]
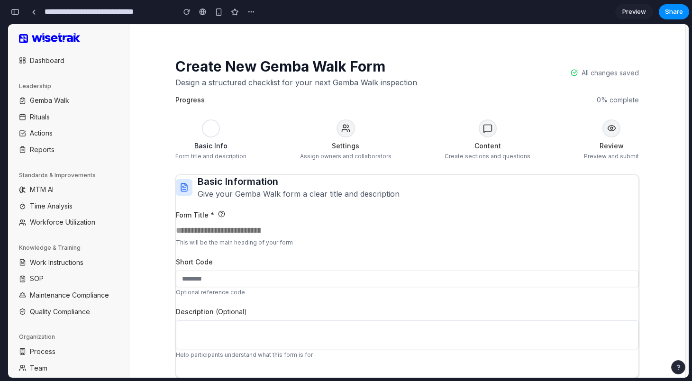
click at [234, 234] on input at bounding box center [218, 230] width 85 height 13
click at [228, 273] on input at bounding box center [407, 279] width 463 height 17
click at [199, 329] on textarea at bounding box center [407, 335] width 463 height 29
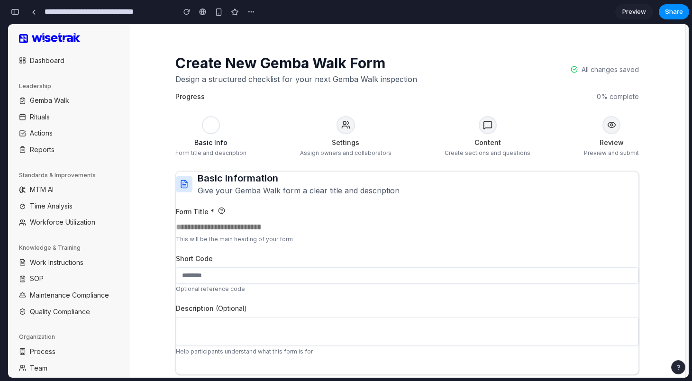
scroll to position [24, 0]
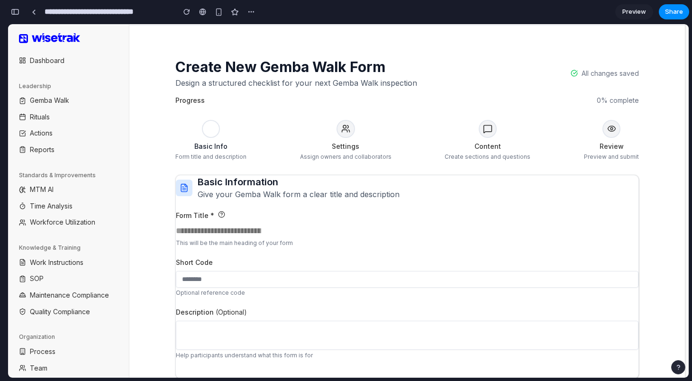
click at [666, 194] on div "Create New Gemba Walk Form Design a structured checklist for your next Gemba Wa…" at bounding box center [407, 219] width 556 height 364
click at [13, 11] on div "button" at bounding box center [15, 12] width 9 height 7
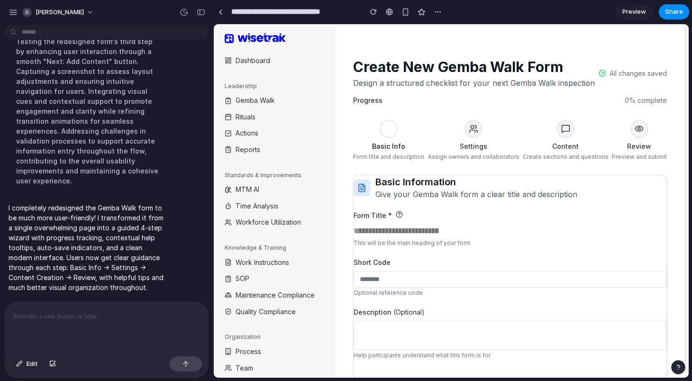
click at [335, 216] on div "Dashboard Leadership Gemba Walk Rituals Actions Reports Standards & Improvement…" at bounding box center [274, 201] width 121 height 354
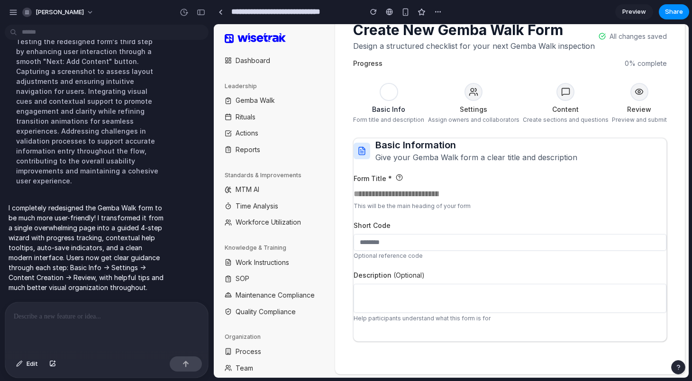
click at [391, 322] on div "Next: Settings" at bounding box center [510, 331] width 313 height 18
click at [391, 317] on div "Help participants understand what this form is for" at bounding box center [510, 319] width 313 height 8
click at [391, 301] on textarea at bounding box center [510, 298] width 313 height 29
click at [397, 243] on input at bounding box center [510, 242] width 313 height 17
type input "***"
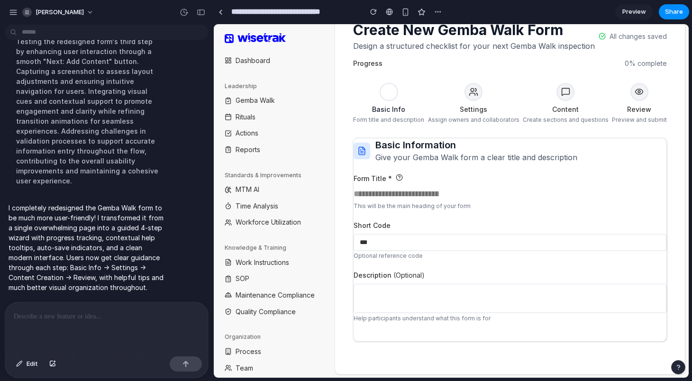
click at [386, 265] on div "Form Title * Give your form a descriptive title that clearly indicates its purp…" at bounding box center [510, 248] width 313 height 148
click at [387, 202] on div "This will be the main heading of your form" at bounding box center [510, 206] width 313 height 8
click at [387, 193] on div "Give your form a descriptive title that clearly indicates its purpose" at bounding box center [400, 189] width 196 height 15
click at [391, 203] on div "This will be the main heading of your form" at bounding box center [510, 206] width 313 height 8
